Goal: Task Accomplishment & Management: Use online tool/utility

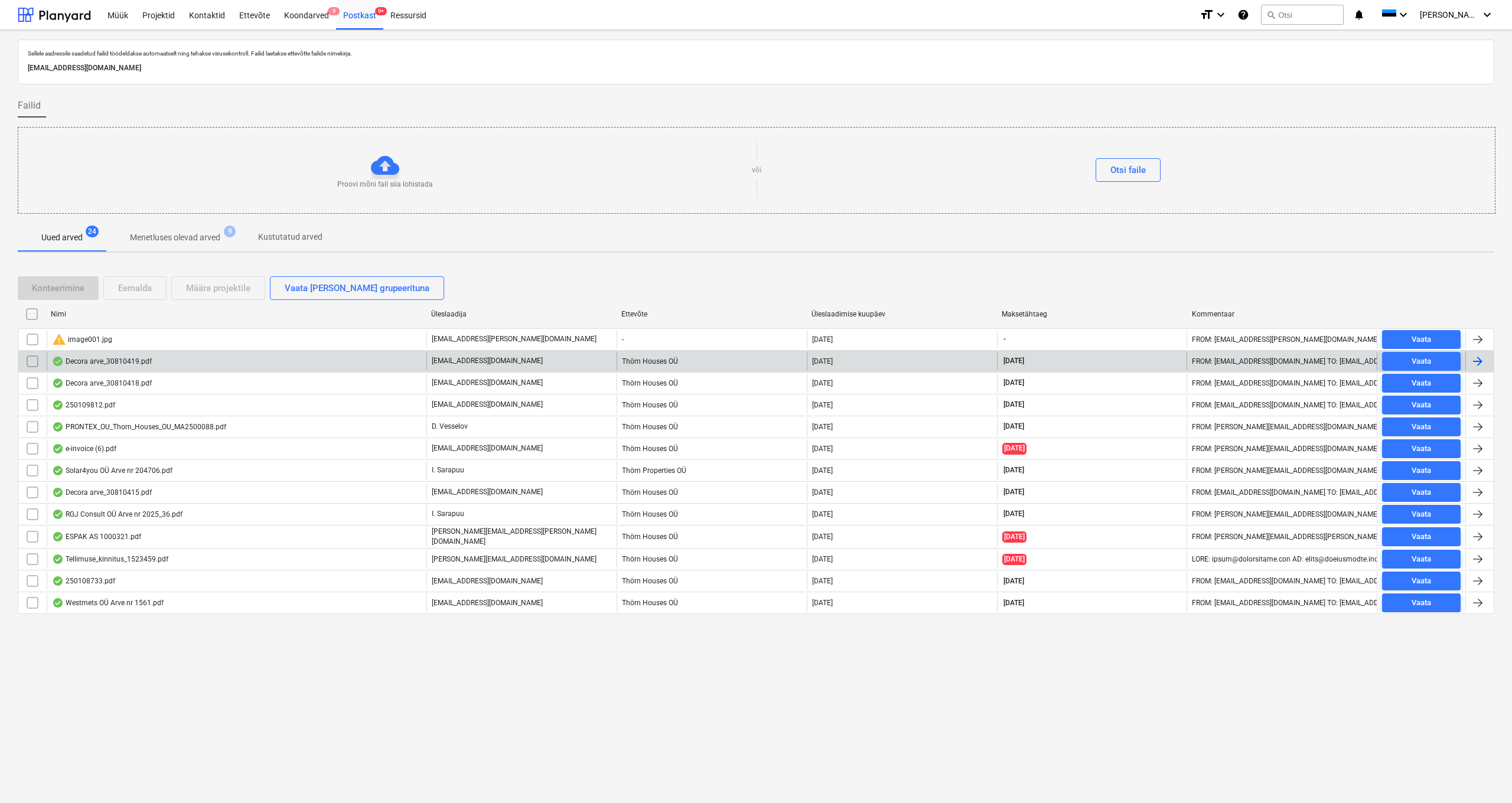
click at [105, 358] on div "Decora arve_30810419.pdf" at bounding box center [102, 361] width 100 height 9
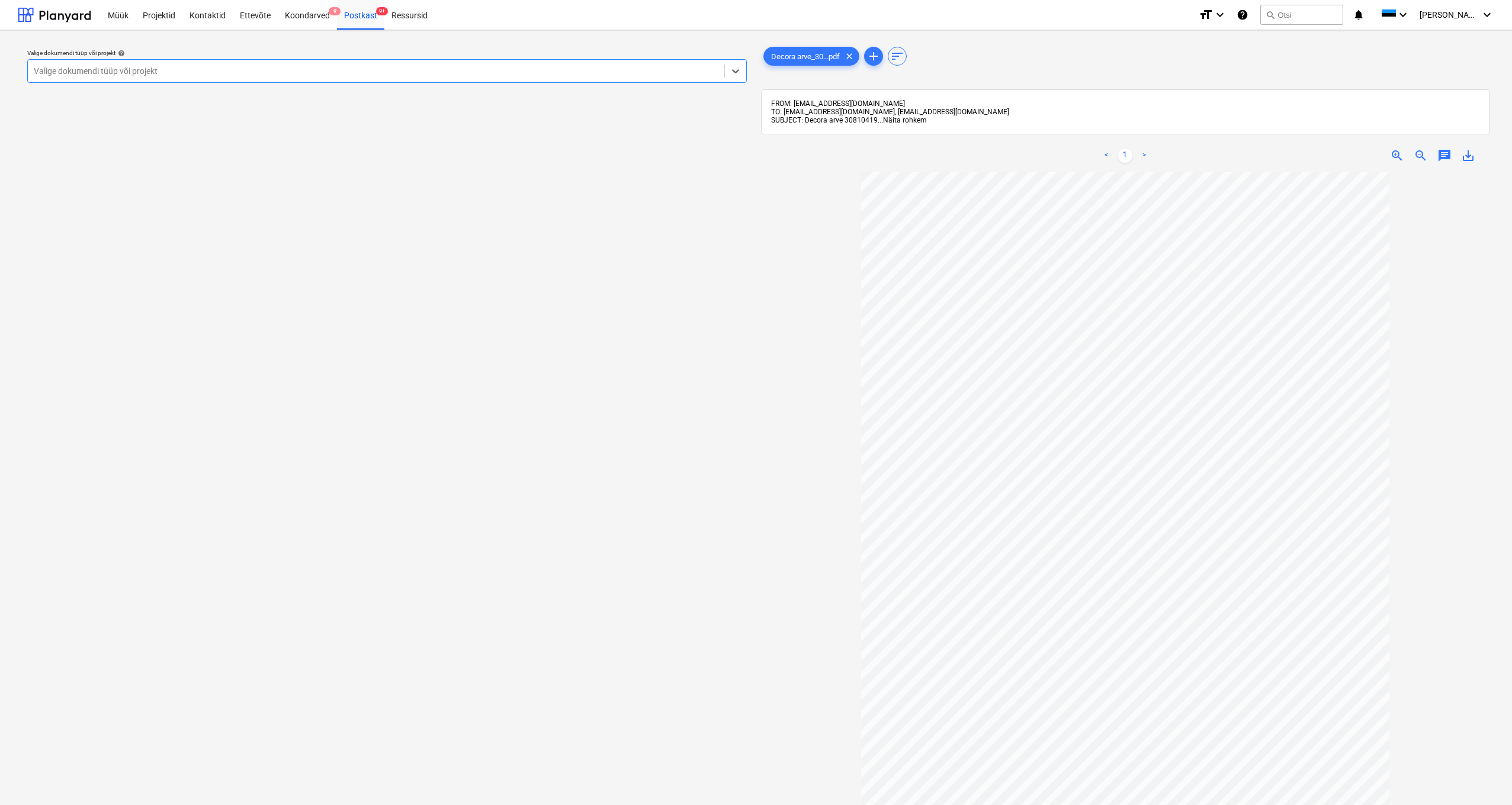
click at [907, 120] on span "Näita rohkem" at bounding box center [905, 120] width 44 height 8
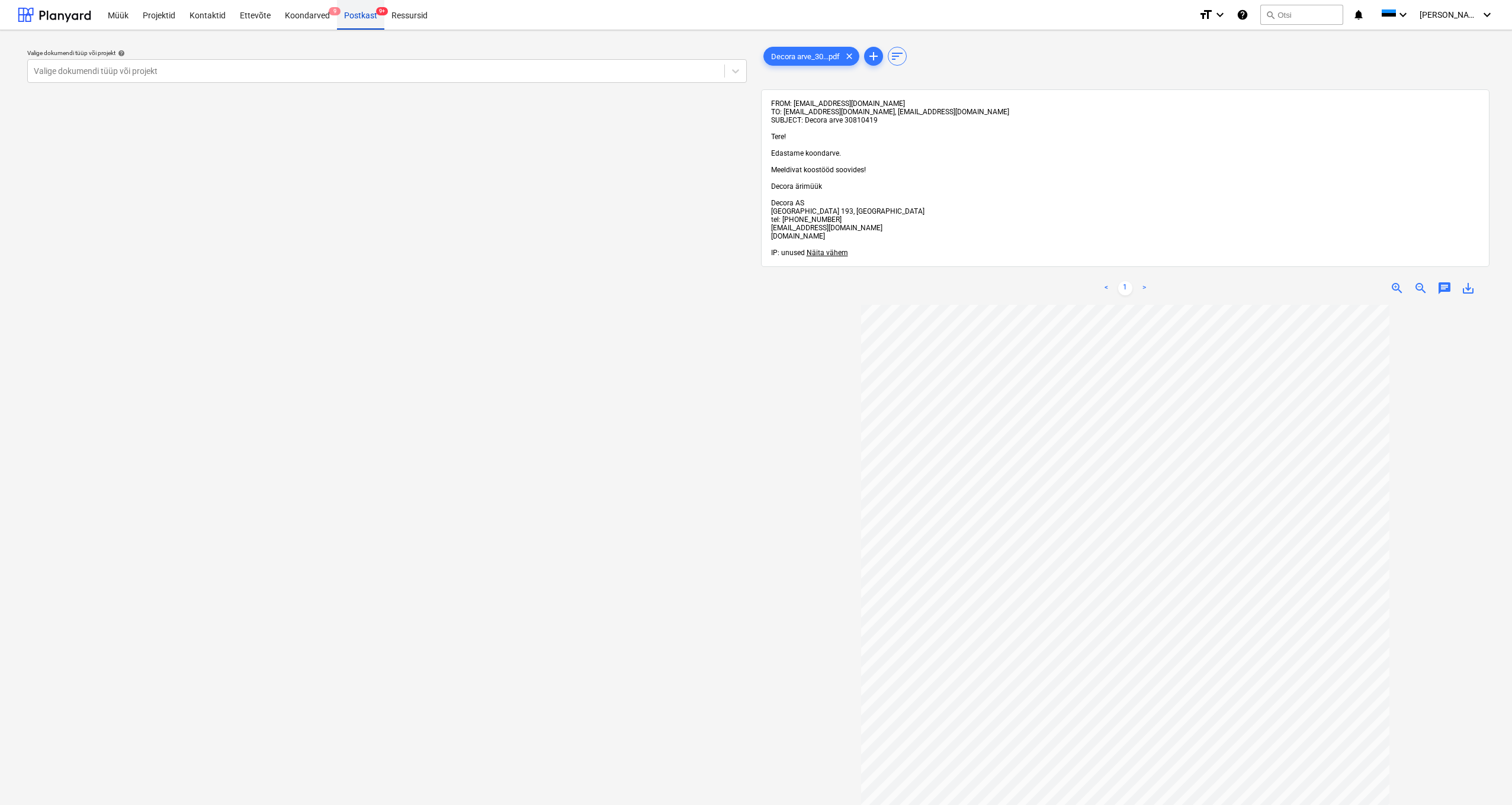
click at [355, 15] on div "Postkast 9+" at bounding box center [361, 14] width 47 height 30
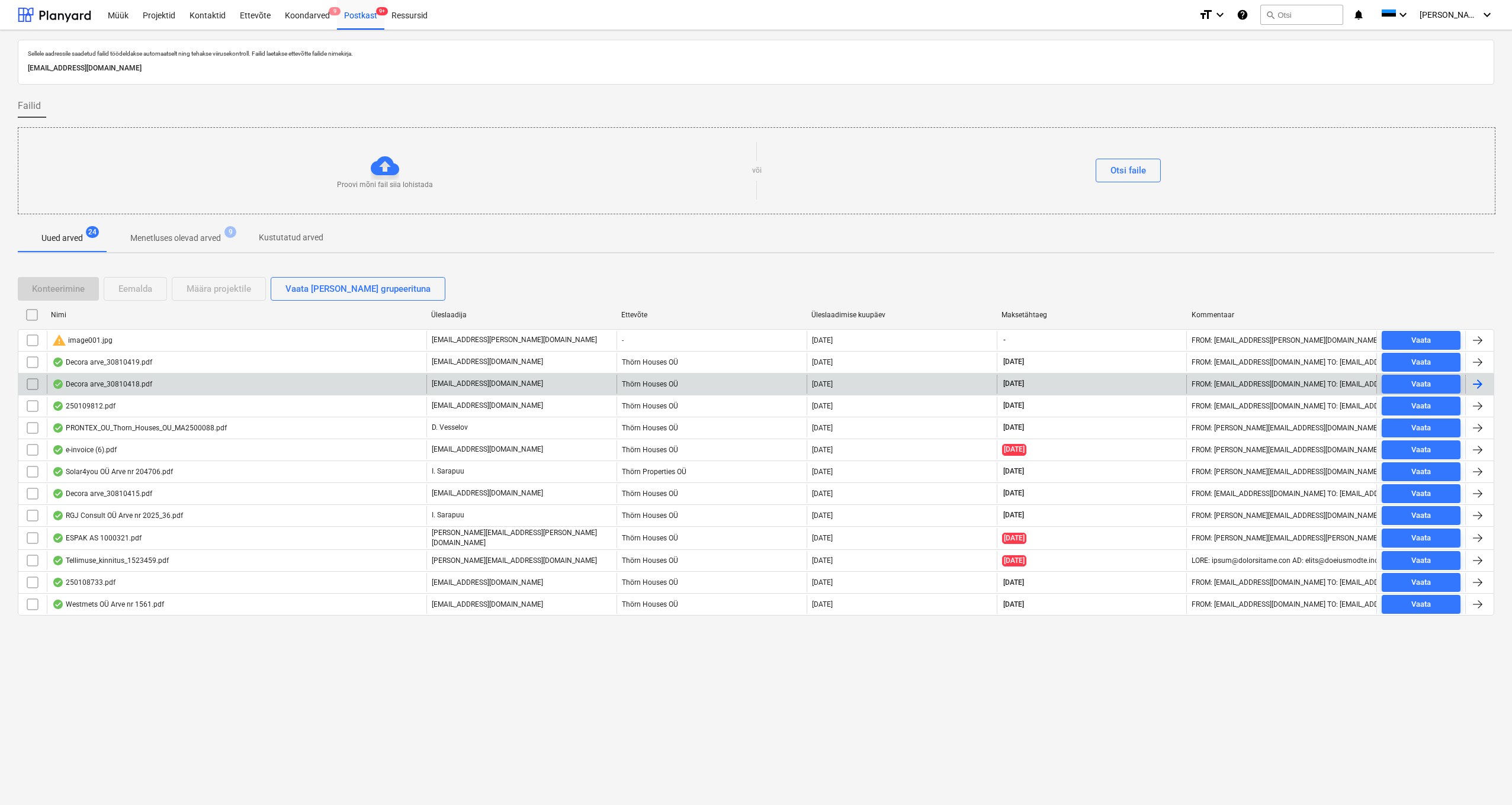
click at [107, 383] on div "Decora arve_30810418.pdf" at bounding box center [102, 385] width 100 height 9
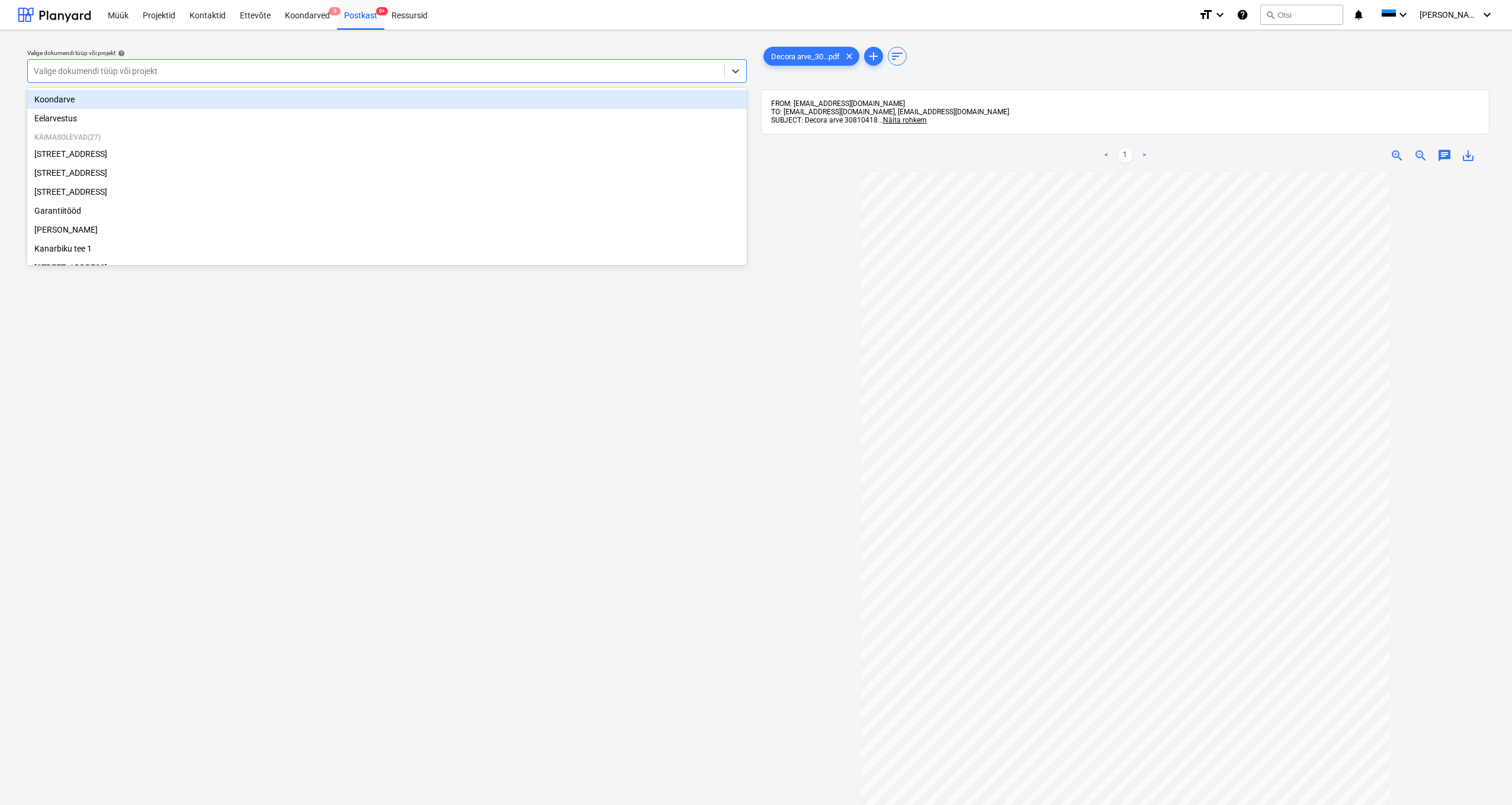
drag, startPoint x: 61, startPoint y: 65, endPoint x: 80, endPoint y: 64, distance: 19.0
click at [61, 65] on div at bounding box center [376, 70] width 685 height 11
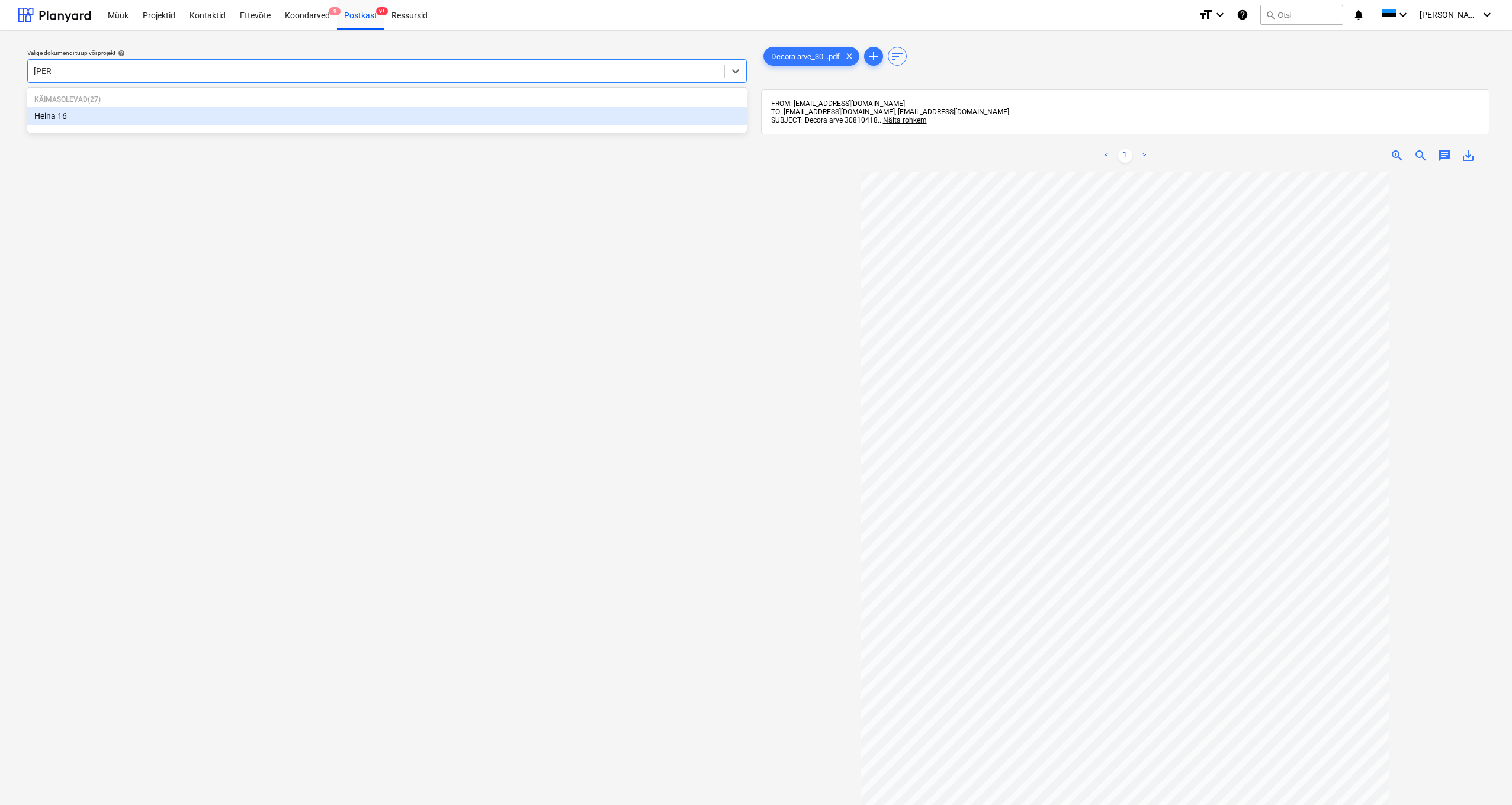
type input "heina"
click at [55, 120] on div "Heina 16" at bounding box center [387, 116] width 719 height 19
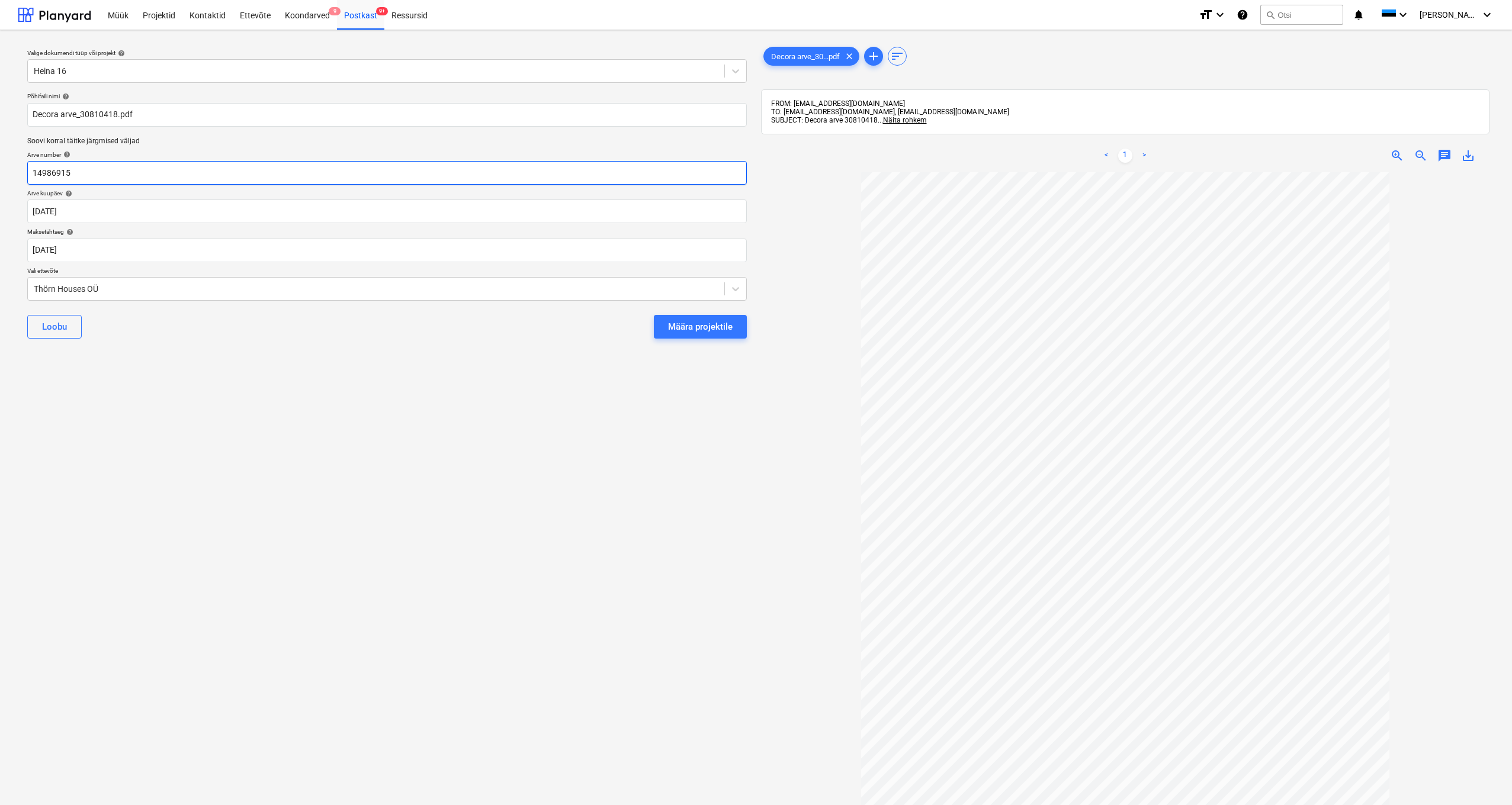
click at [109, 171] on input "14986915" at bounding box center [387, 172] width 719 height 24
type input "1"
drag, startPoint x: 81, startPoint y: 113, endPoint x: 117, endPoint y: 112, distance: 36.0
click at [117, 112] on input "Decora arve_30810418.pdf" at bounding box center [387, 115] width 719 height 24
click at [38, 172] on input "text" at bounding box center [387, 172] width 719 height 24
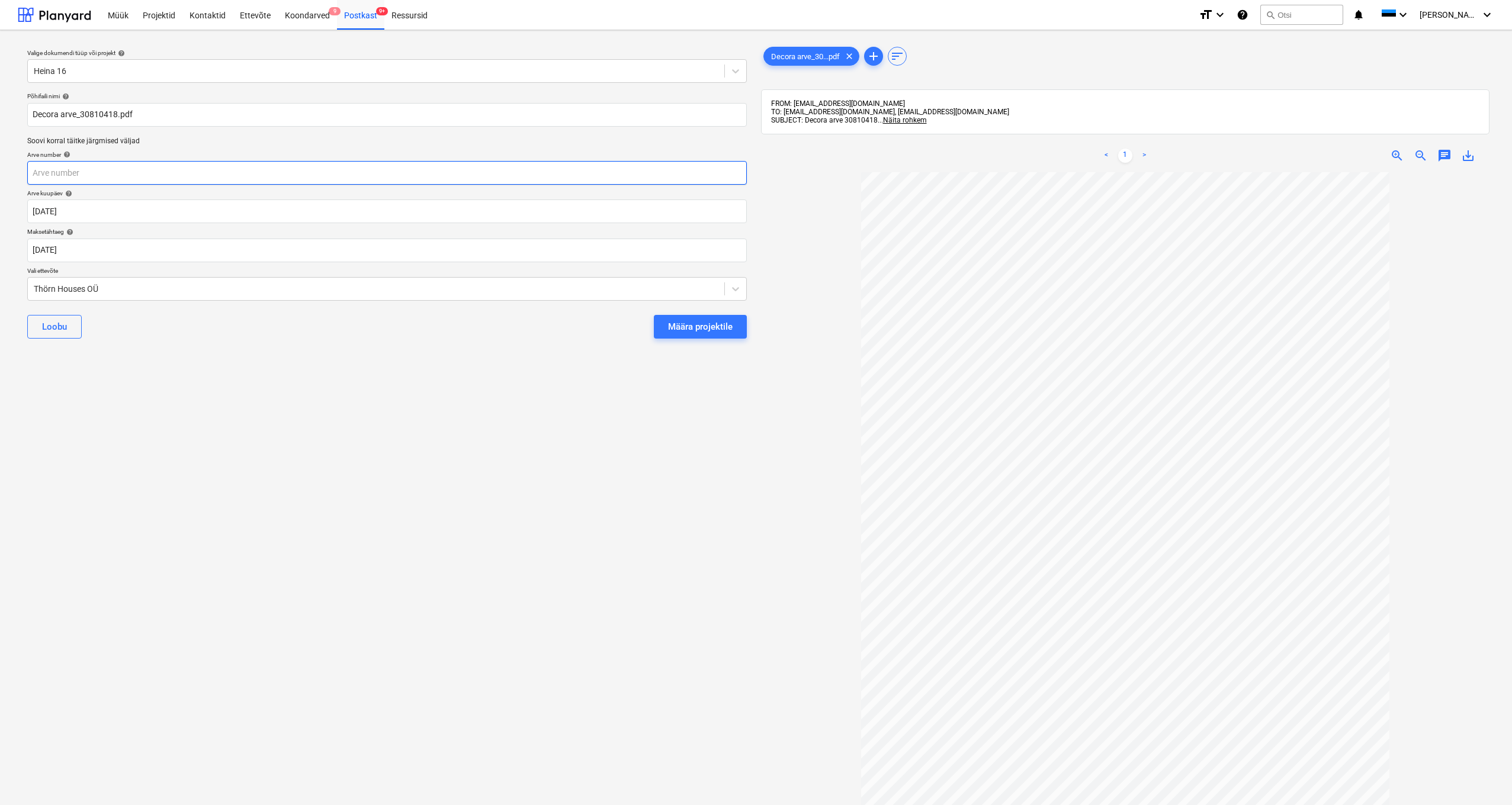
paste input "30810418"
type input "30810418"
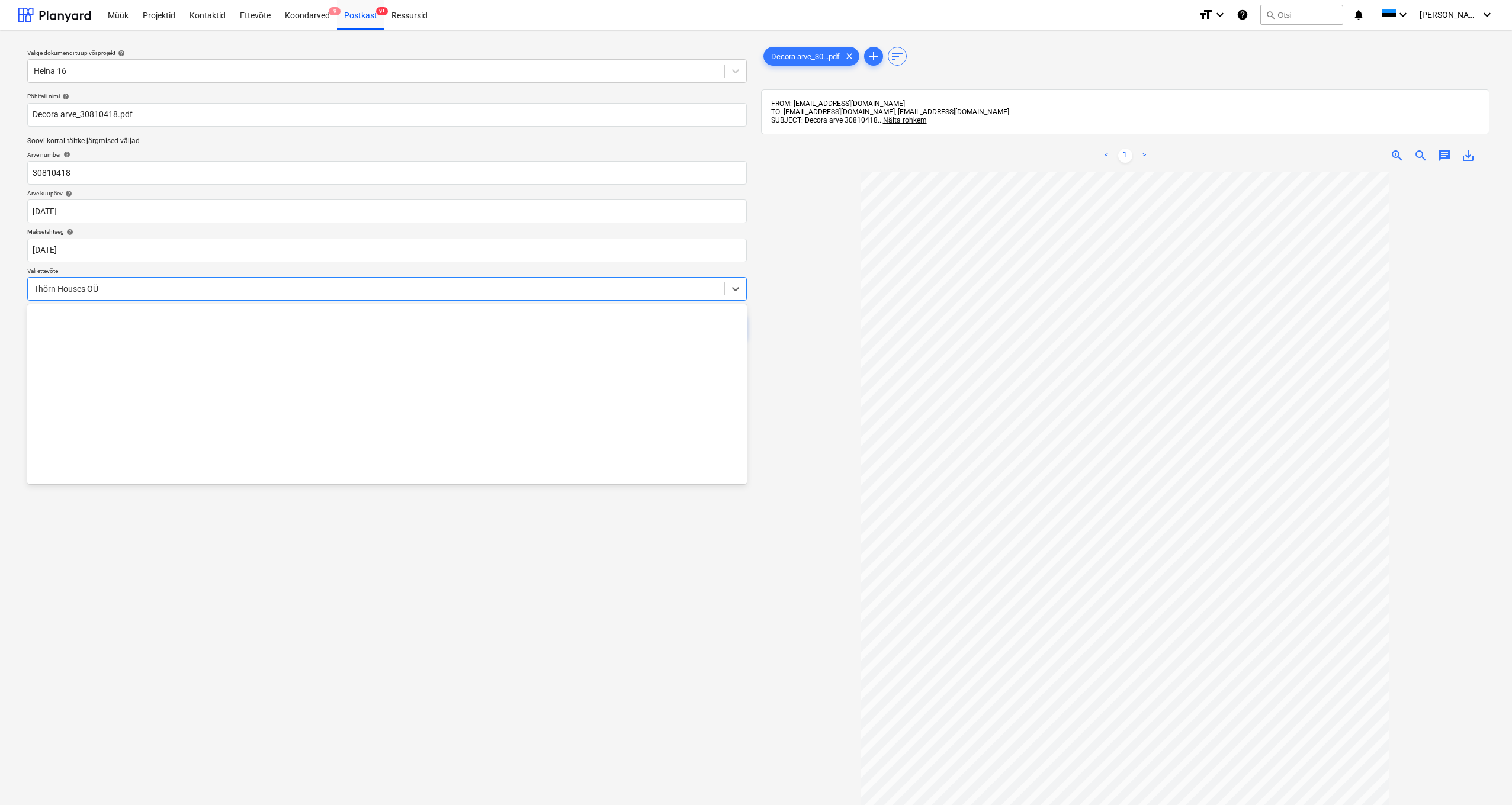
click at [33, 288] on div "Thörn Houses OÜ" at bounding box center [375, 289] width 696 height 17
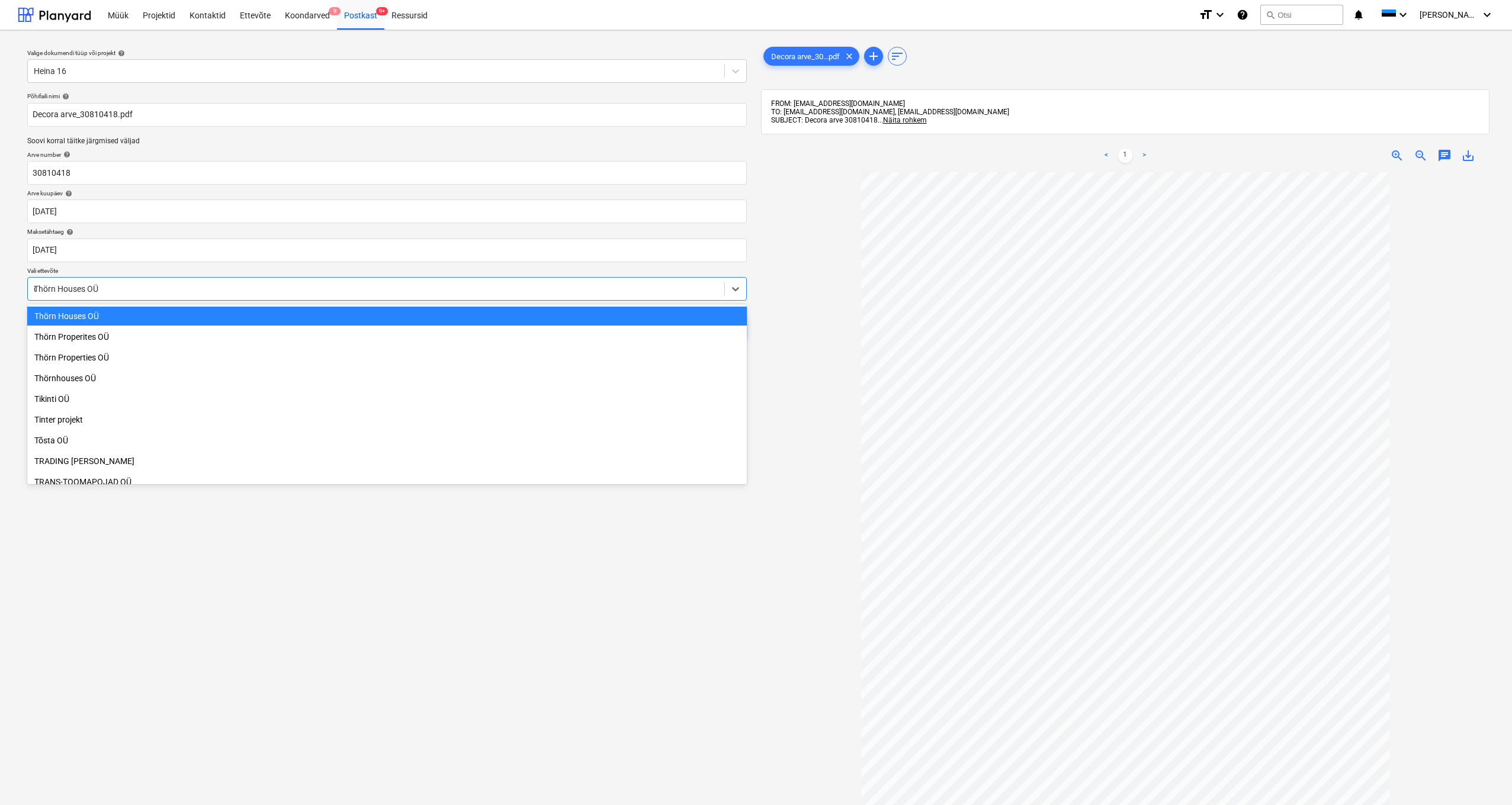
scroll to position [1646, 0]
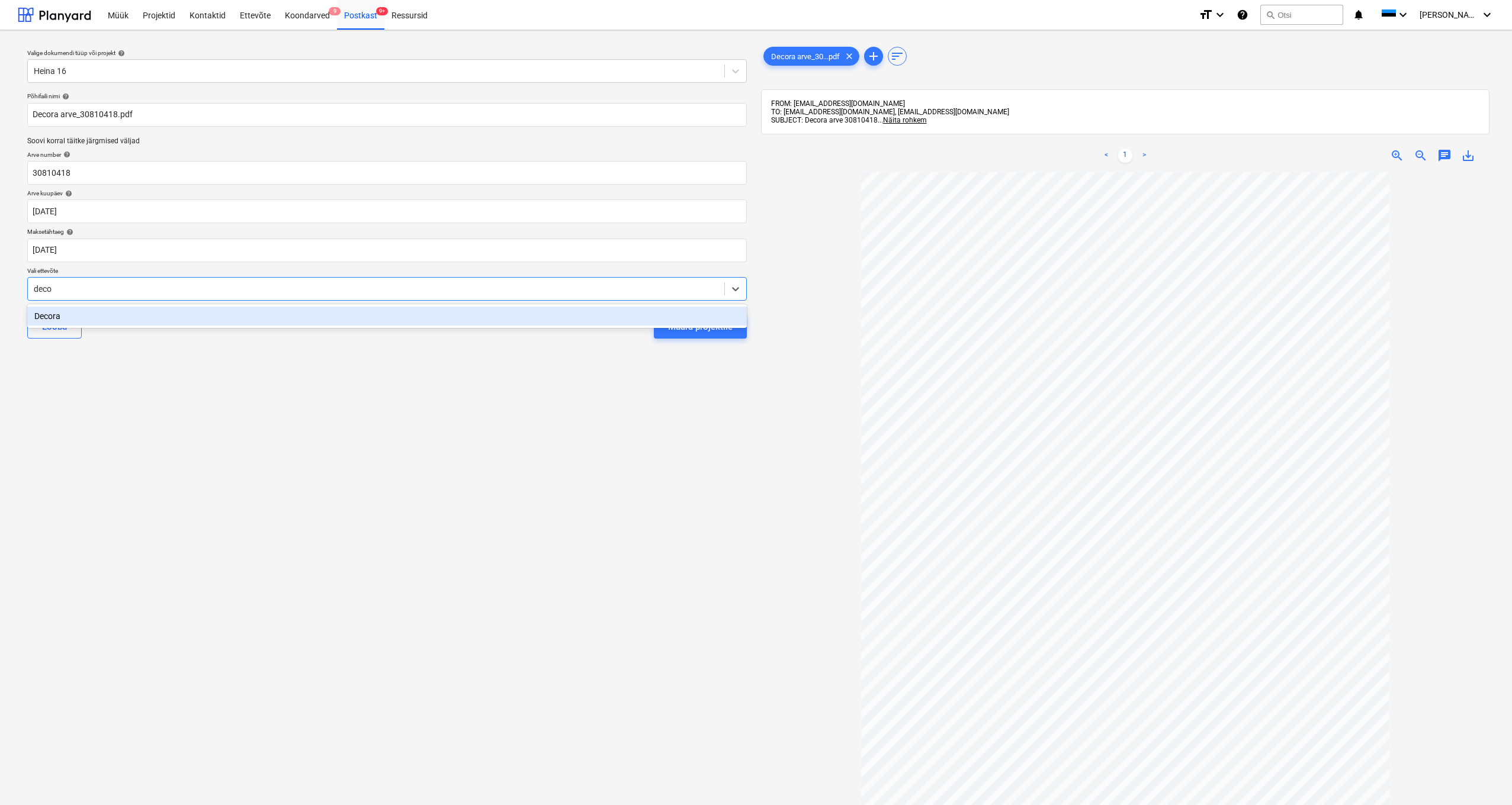
type input "decor"
drag, startPoint x: 54, startPoint y: 320, endPoint x: 72, endPoint y: 313, distance: 19.3
click at [54, 320] on div "Decora" at bounding box center [387, 316] width 719 height 19
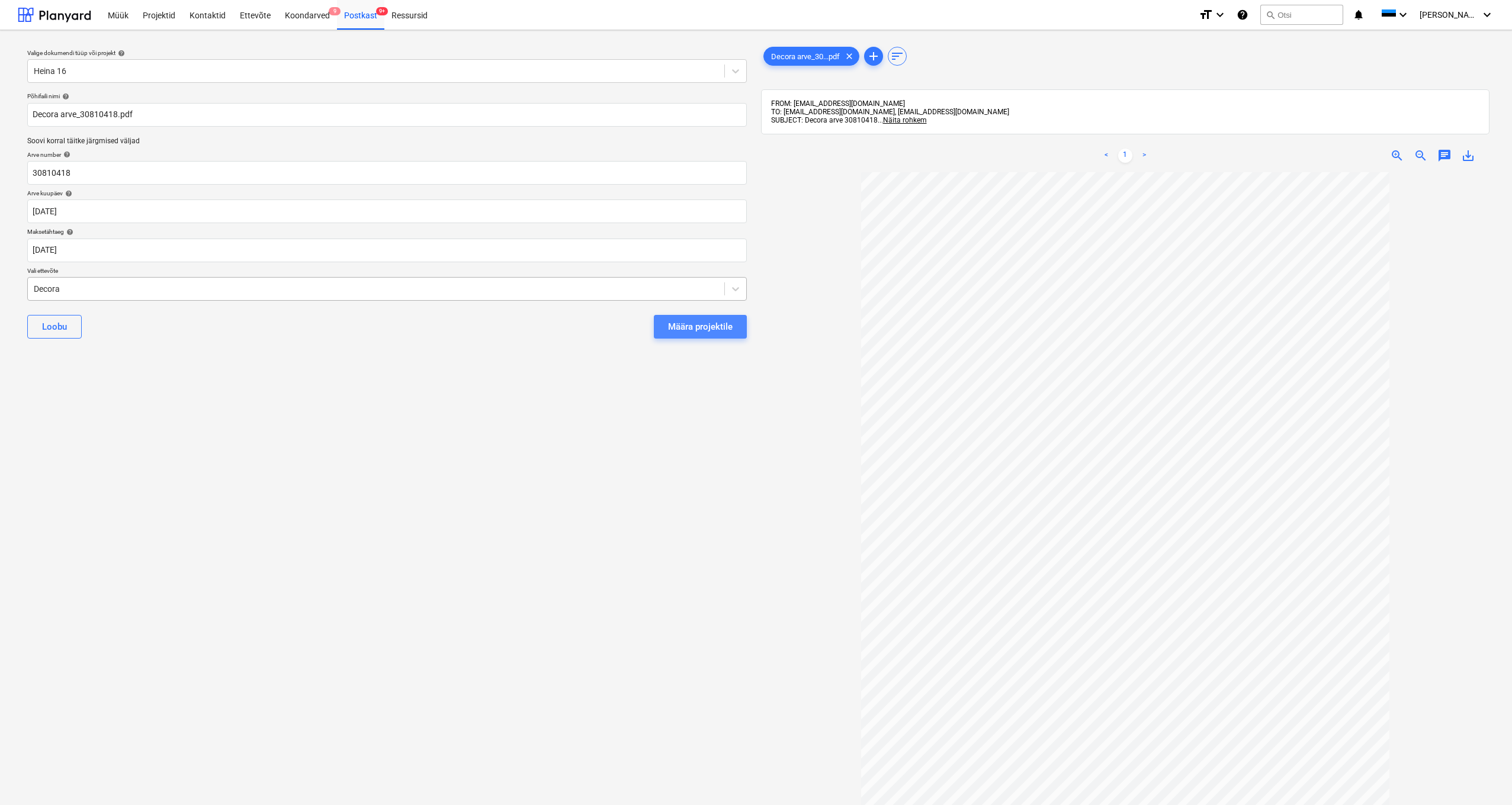
click at [709, 328] on div "Määra projektile" at bounding box center [700, 327] width 64 height 15
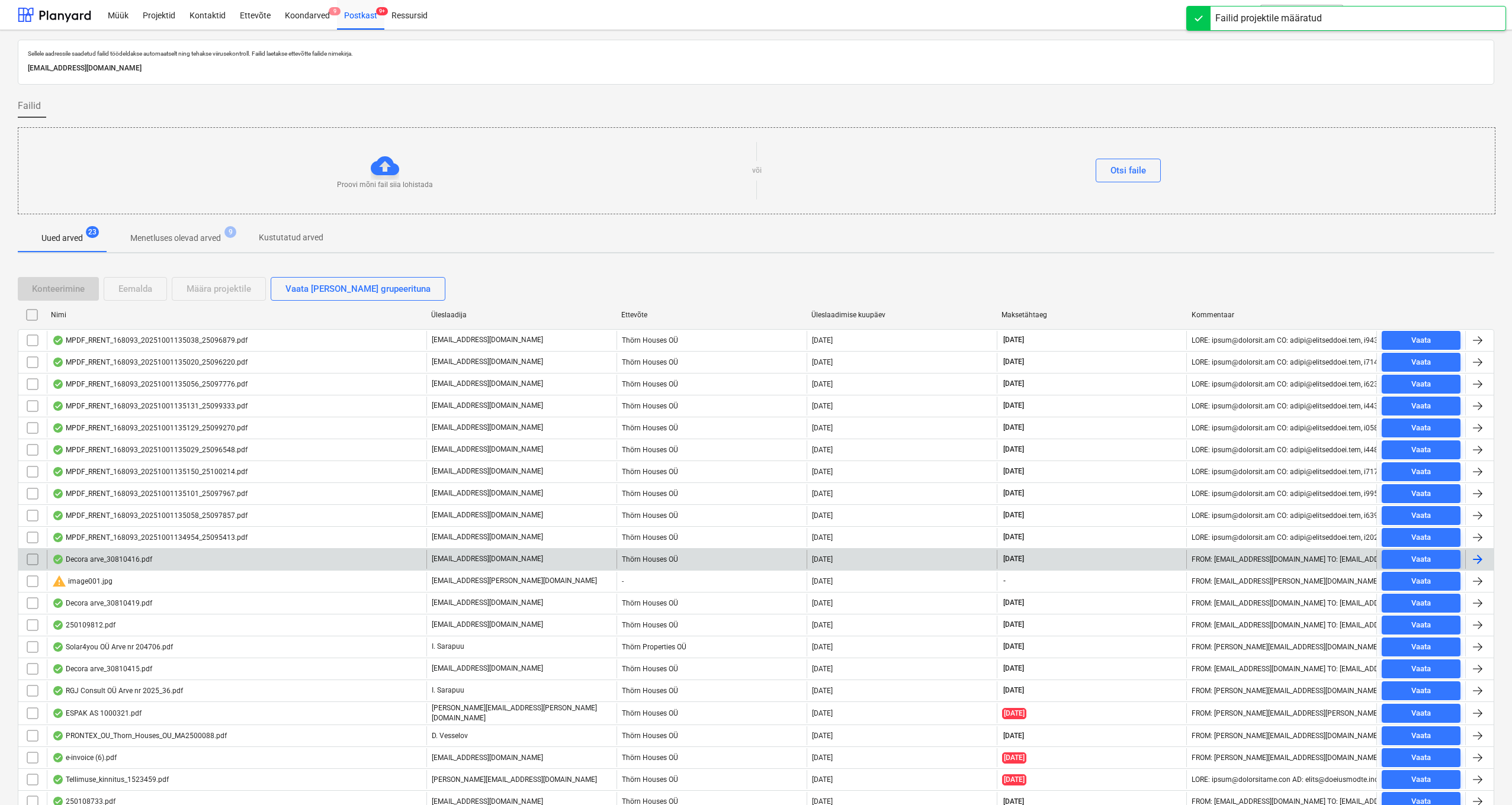
scroll to position [70, 0]
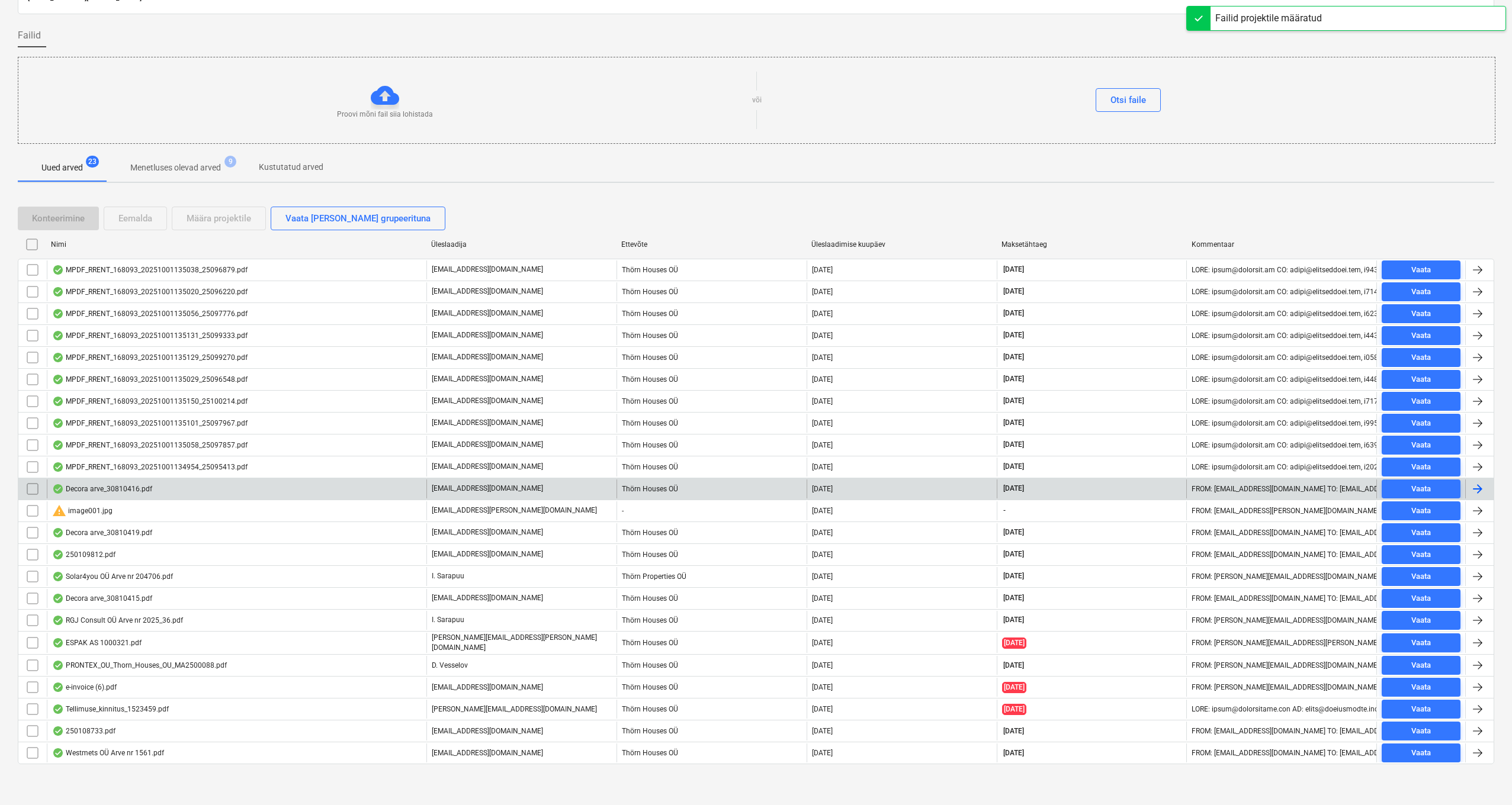
click at [98, 490] on div "Decora arve_30810416.pdf" at bounding box center [102, 489] width 100 height 9
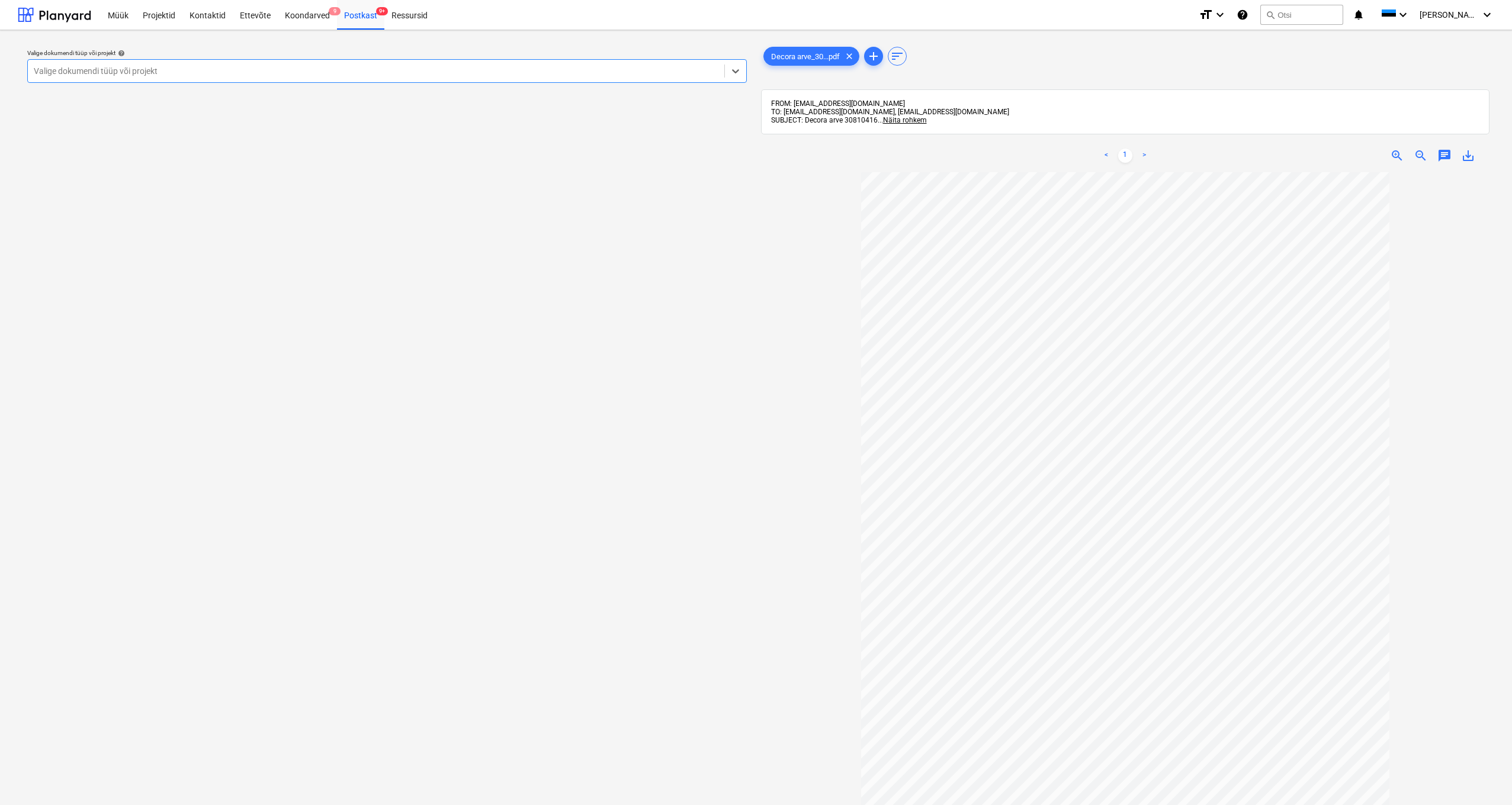
click at [94, 73] on div "Valige dokumendi tüüp või projekt" at bounding box center [376, 71] width 685 height 9
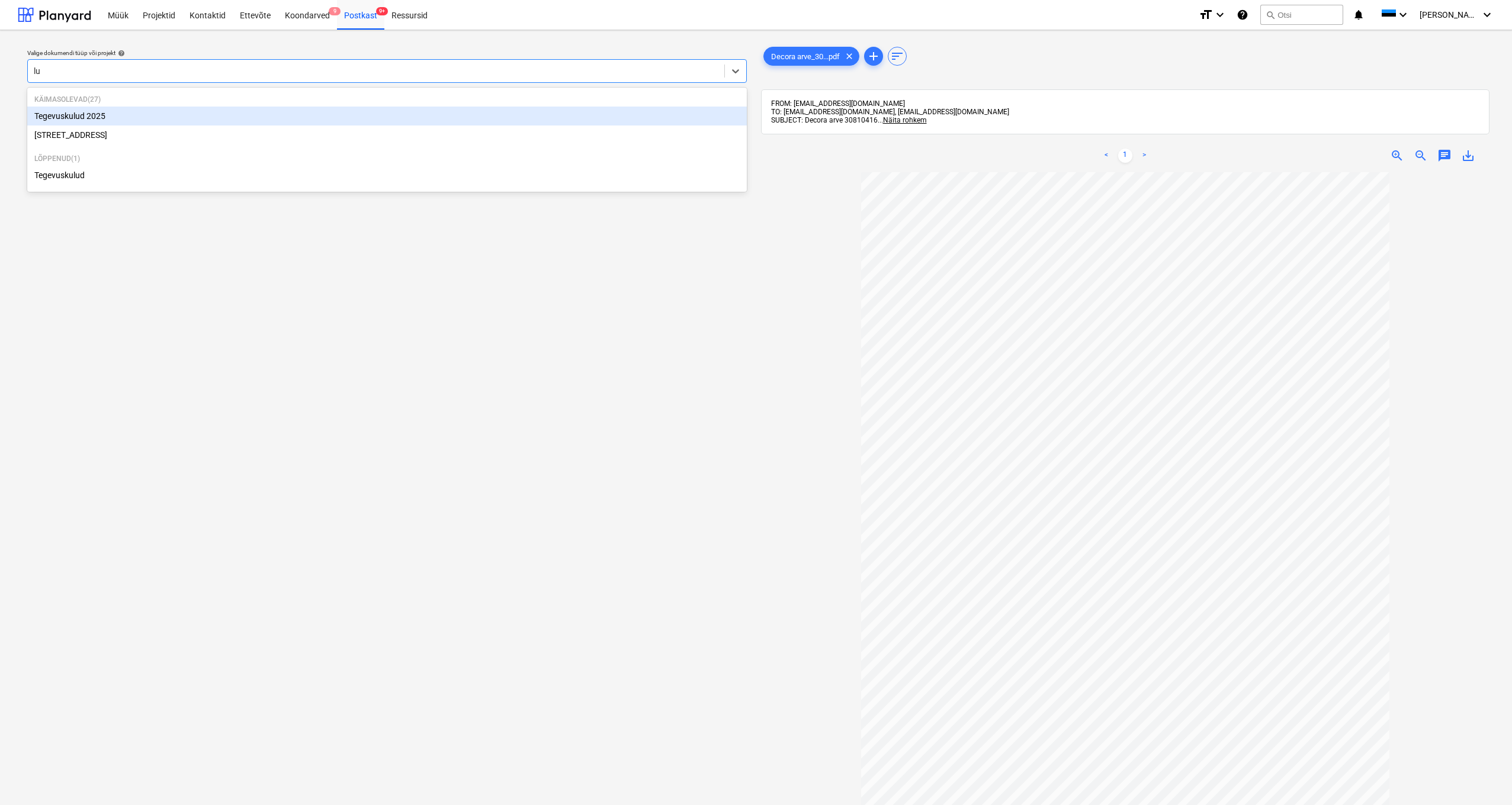
type input "lui"
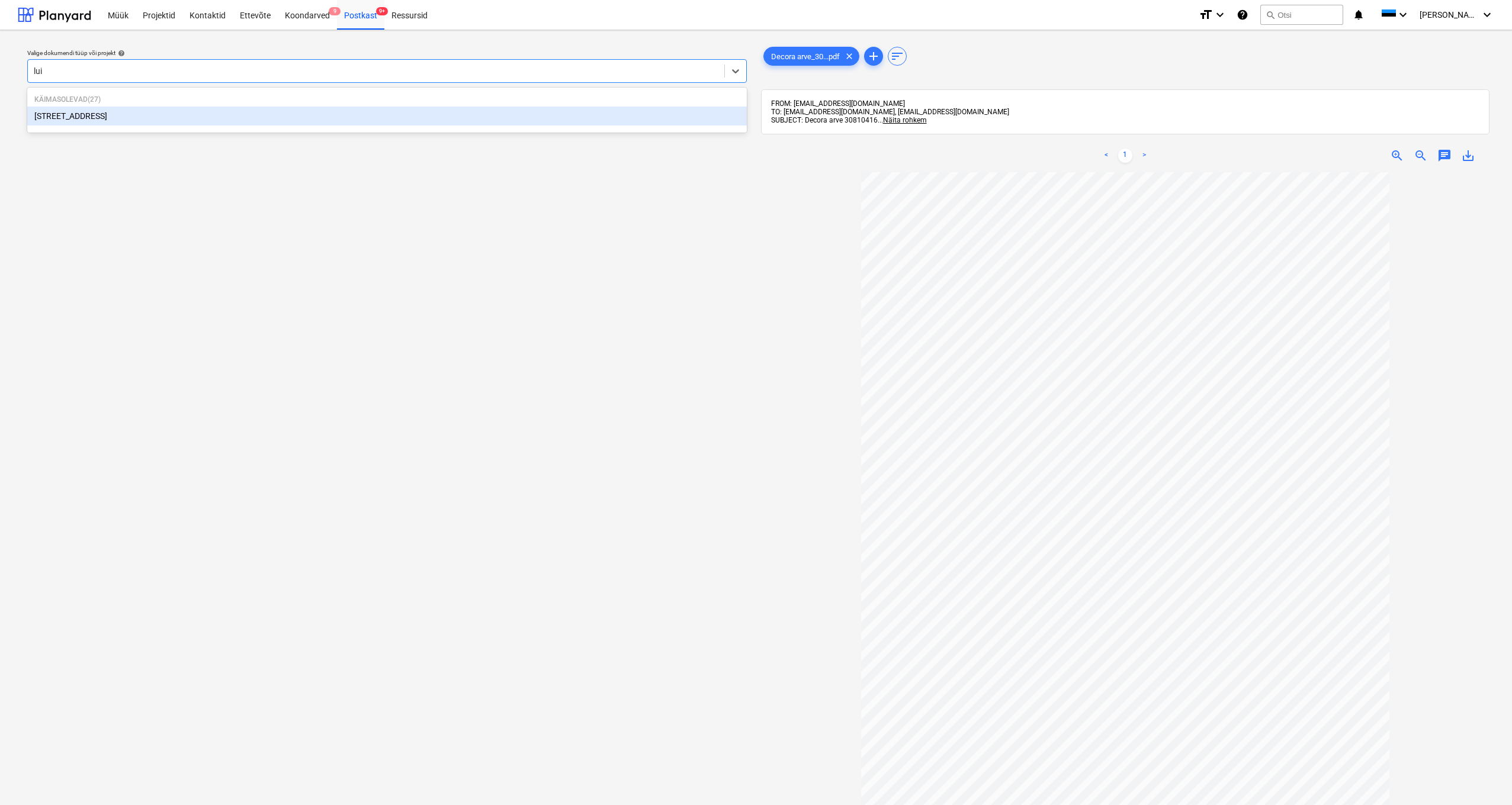
click at [74, 122] on div "[STREET_ADDRESS]" at bounding box center [387, 116] width 719 height 19
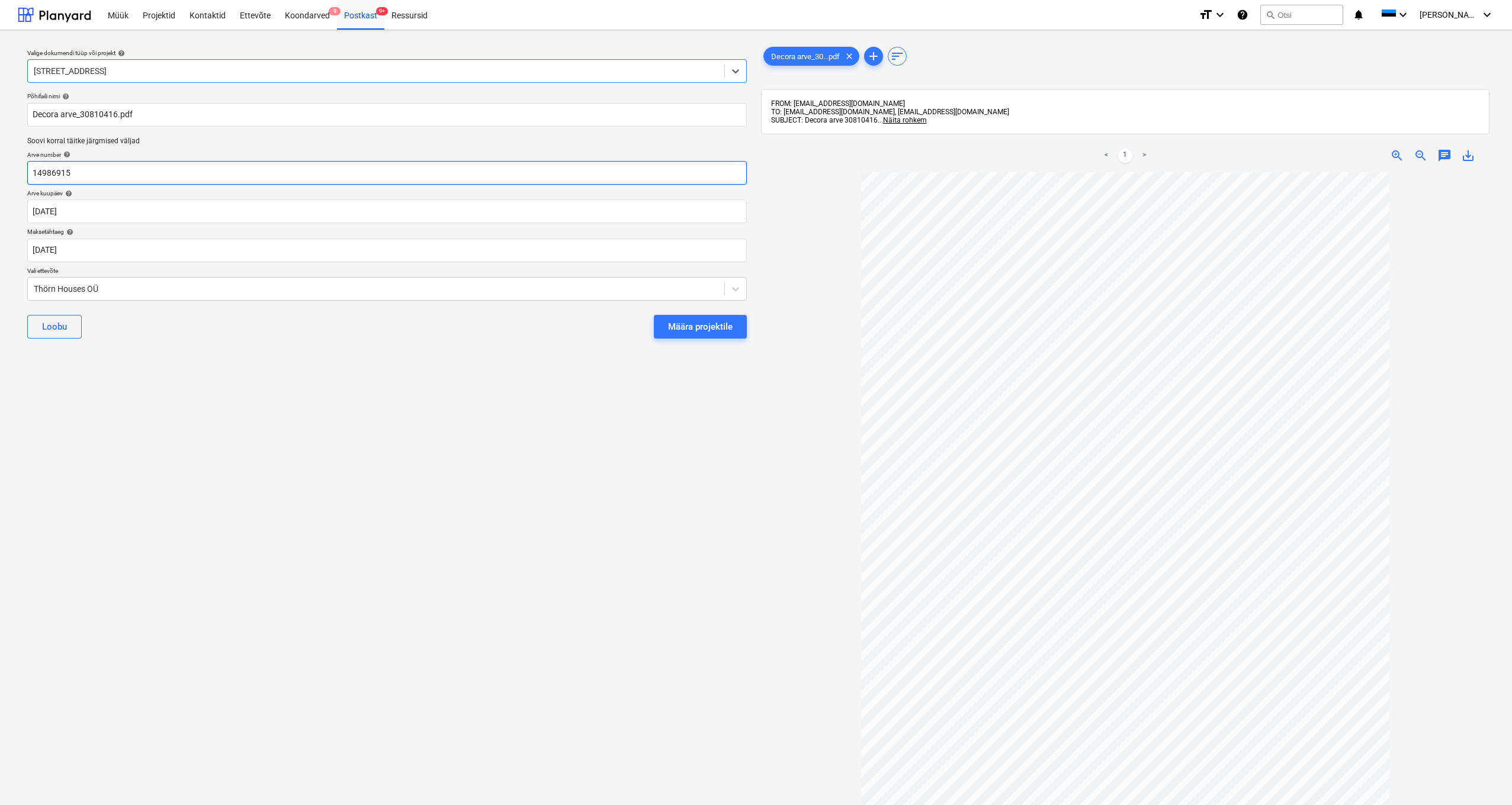
click at [89, 172] on input "14986915" at bounding box center [387, 172] width 719 height 24
type input "1"
drag, startPoint x: 82, startPoint y: 114, endPoint x: 119, endPoint y: 113, distance: 37.0
click at [119, 113] on input "Decora arve_30810416.pdf" at bounding box center [387, 115] width 719 height 24
click at [49, 173] on input "text" at bounding box center [387, 172] width 719 height 24
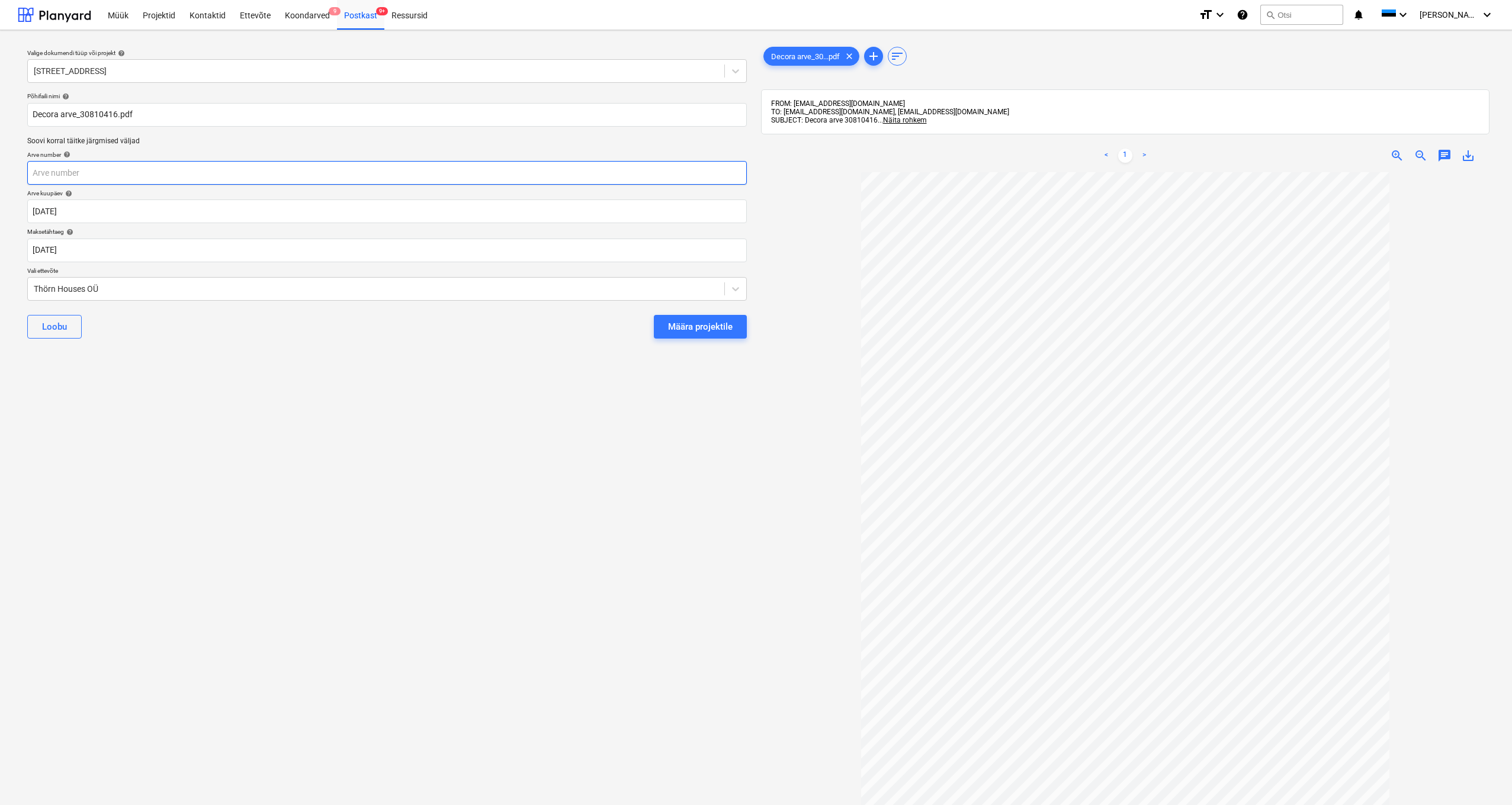
paste input "30810416."
type input "30810416"
click at [32, 288] on div "Thörn Houses OÜ" at bounding box center [375, 289] width 696 height 17
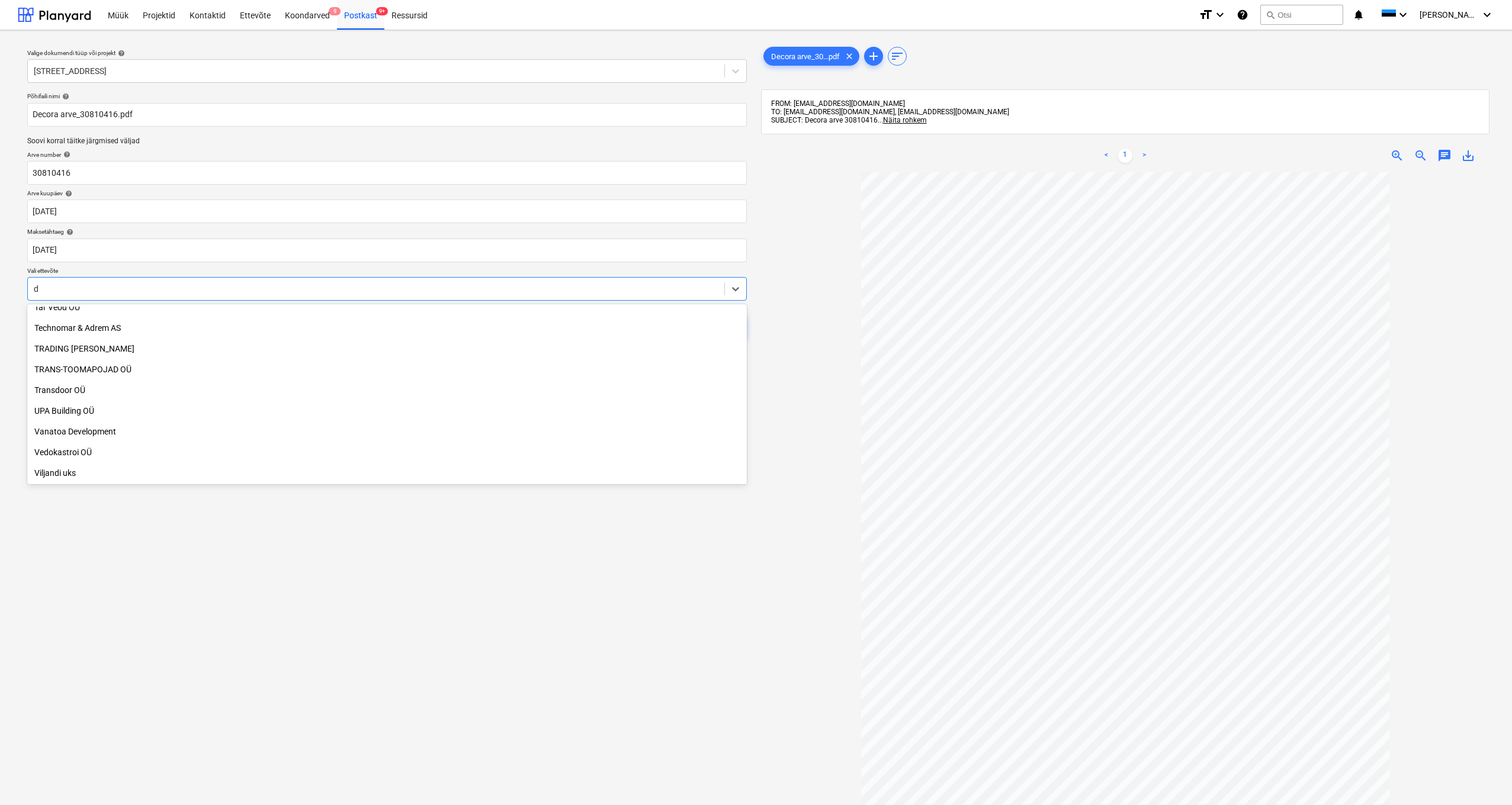
scroll to position [1646, 0]
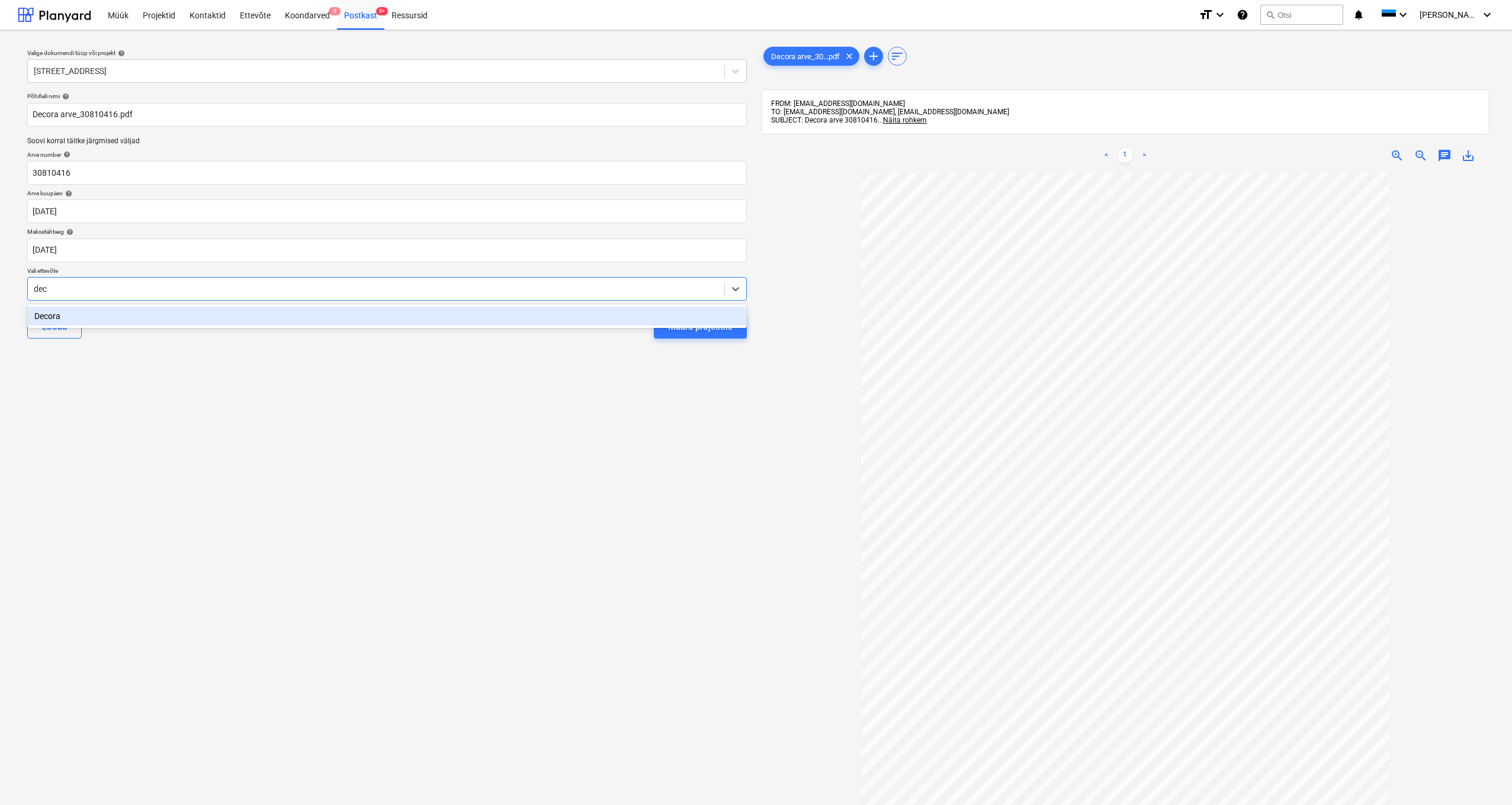
type input "deco"
click at [51, 314] on div "Decora" at bounding box center [387, 316] width 719 height 19
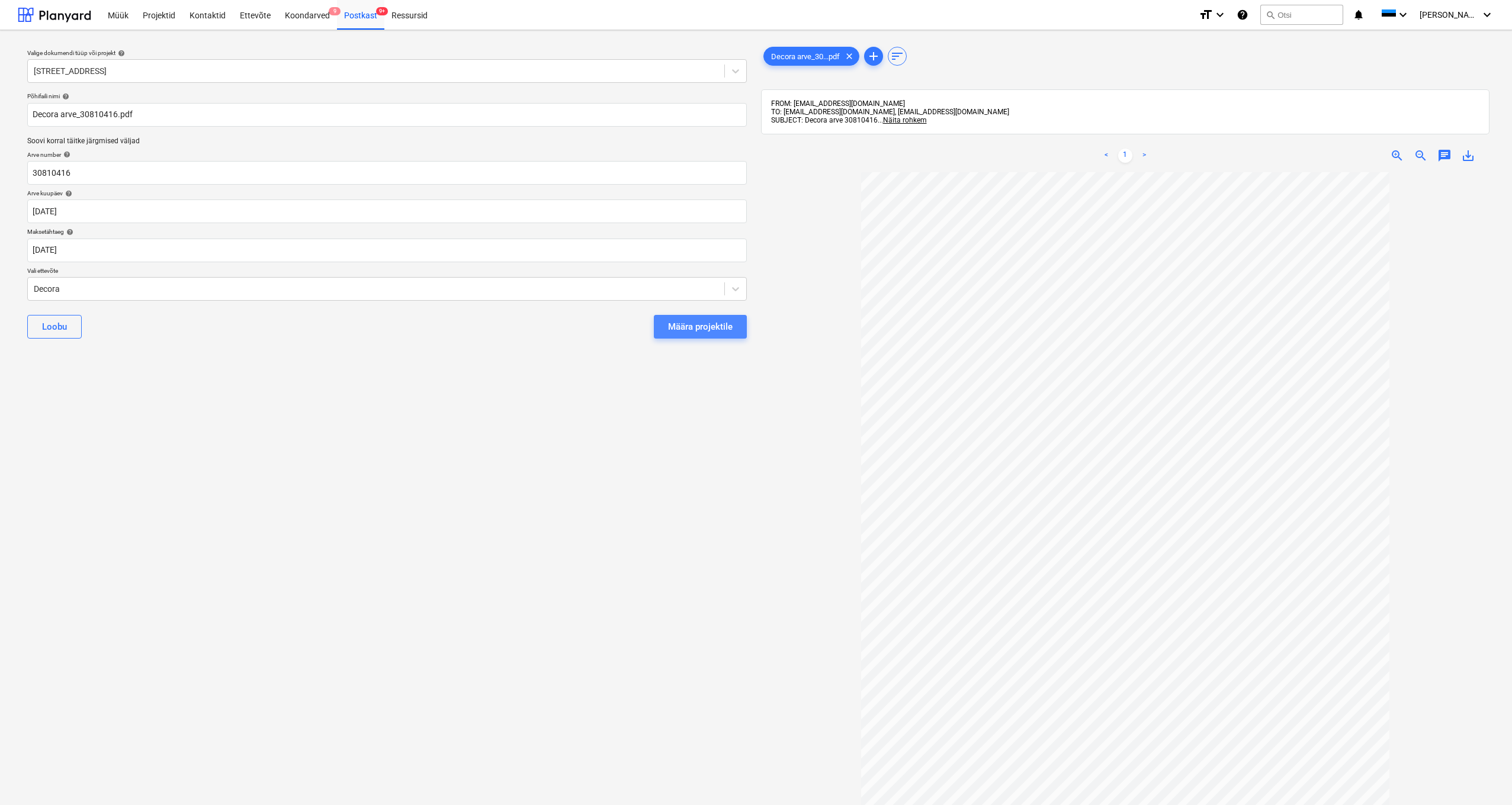
click at [669, 326] on div "Määra projektile" at bounding box center [700, 327] width 64 height 15
